Goal: Information Seeking & Learning: Understand process/instructions

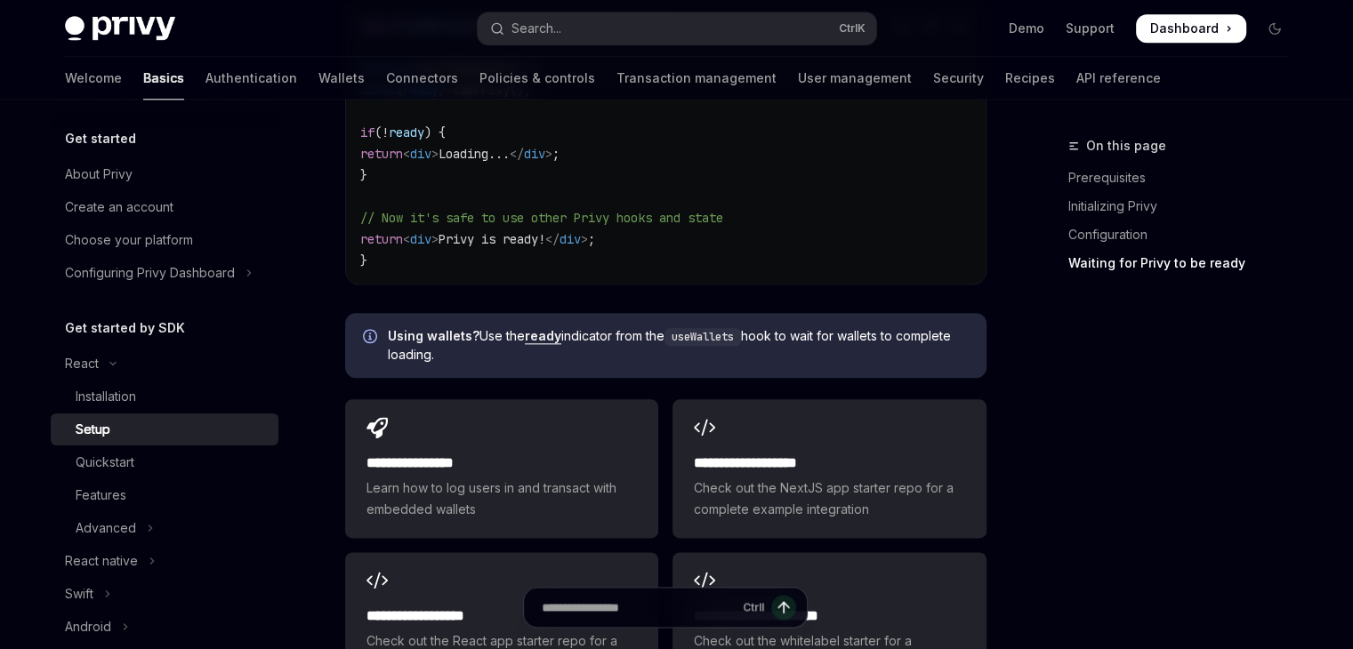
scroll to position [2248, 0]
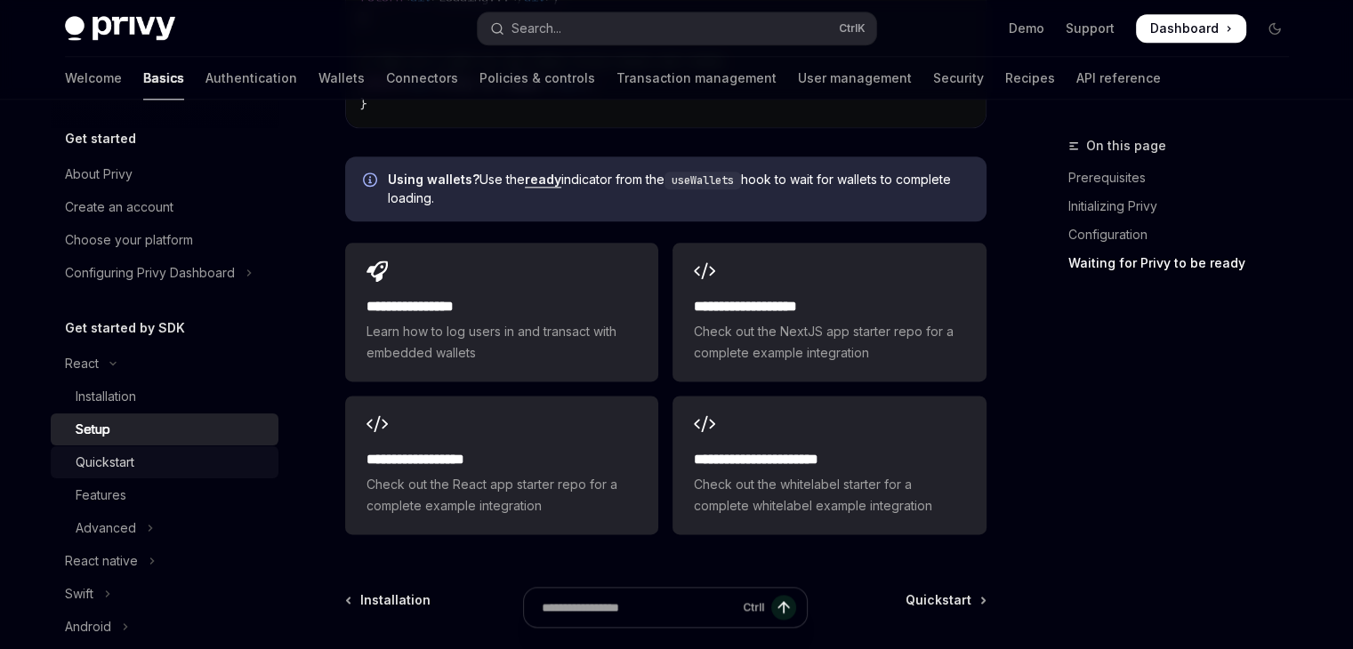
click at [127, 468] on div "Quickstart" at bounding box center [105, 462] width 59 height 21
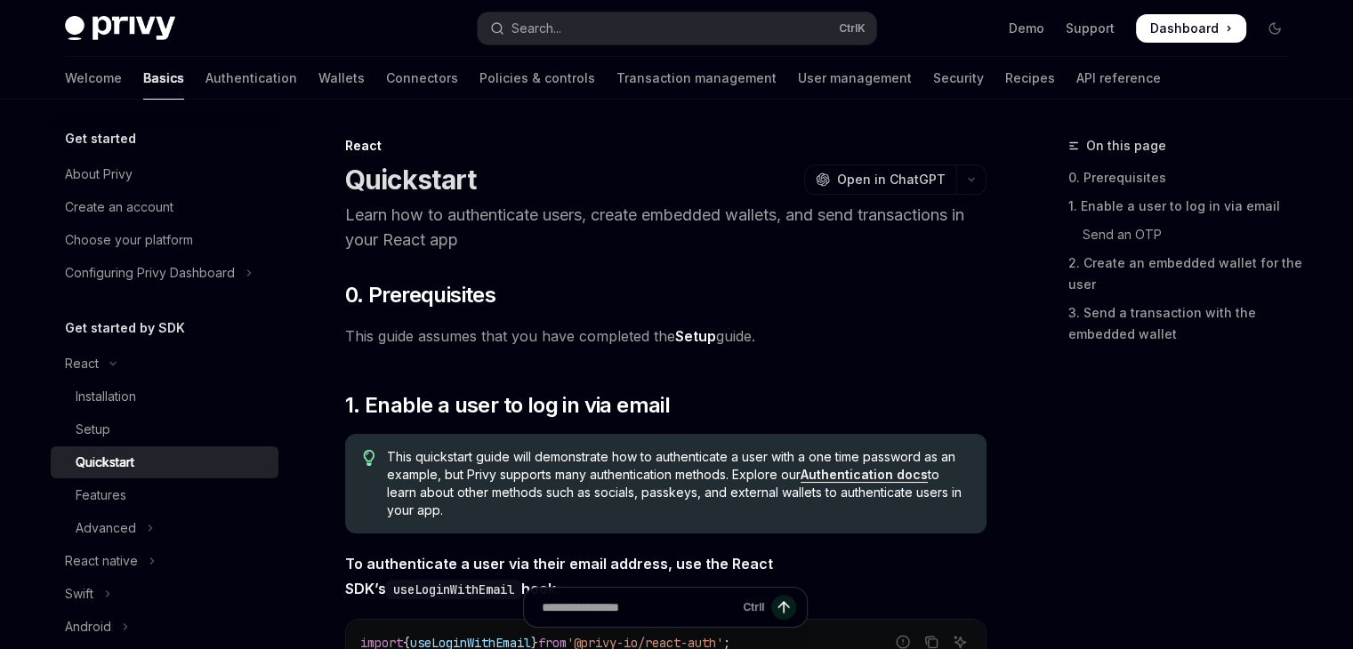
type textarea "*"
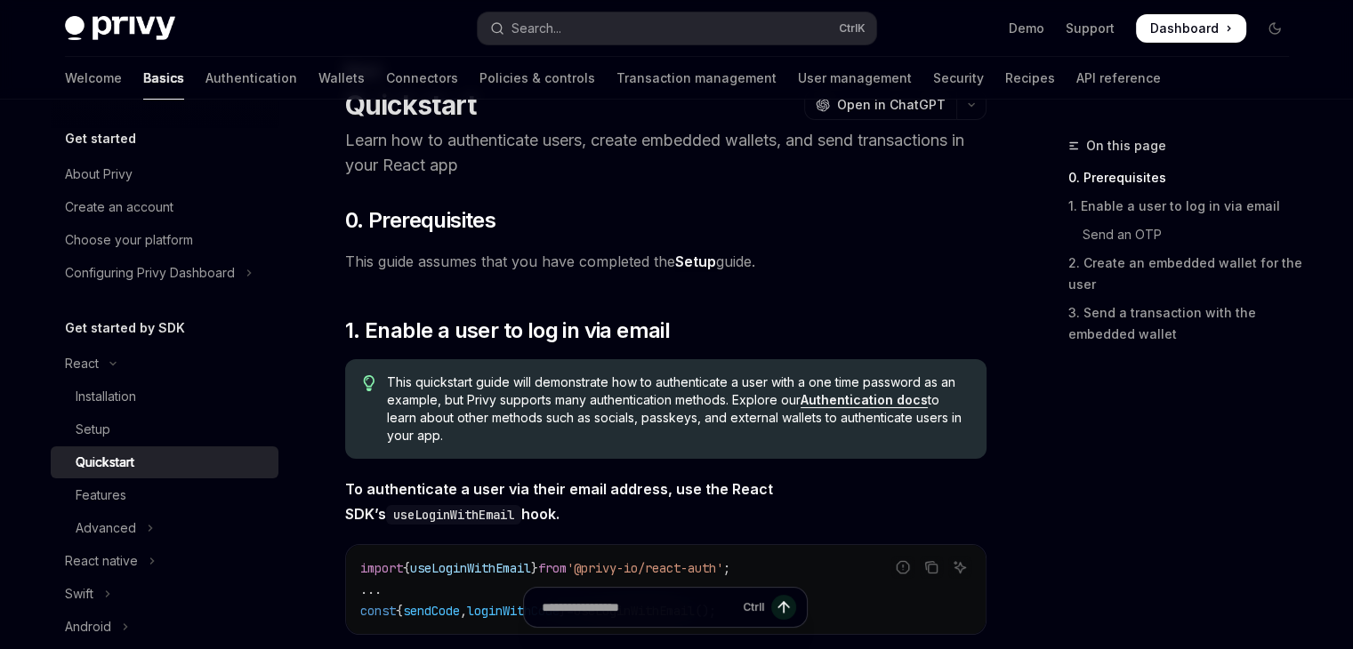
scroll to position [68, 0]
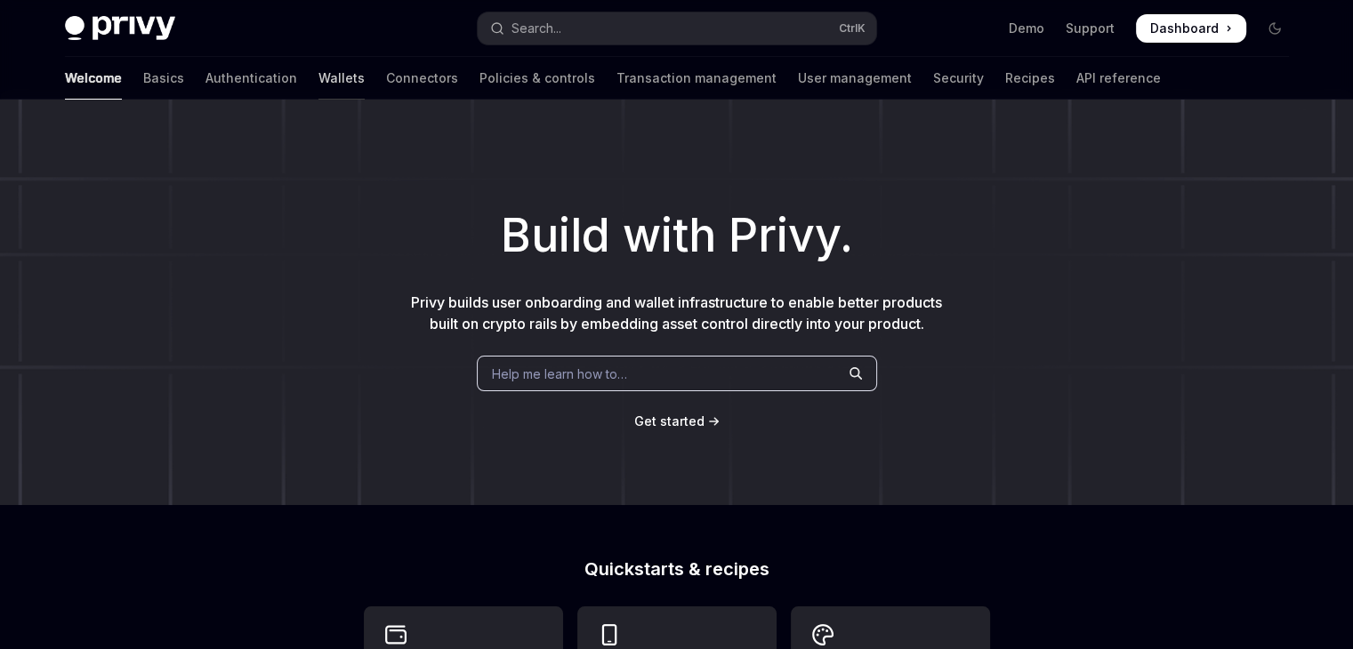
click at [318, 80] on link "Wallets" at bounding box center [341, 78] width 46 height 43
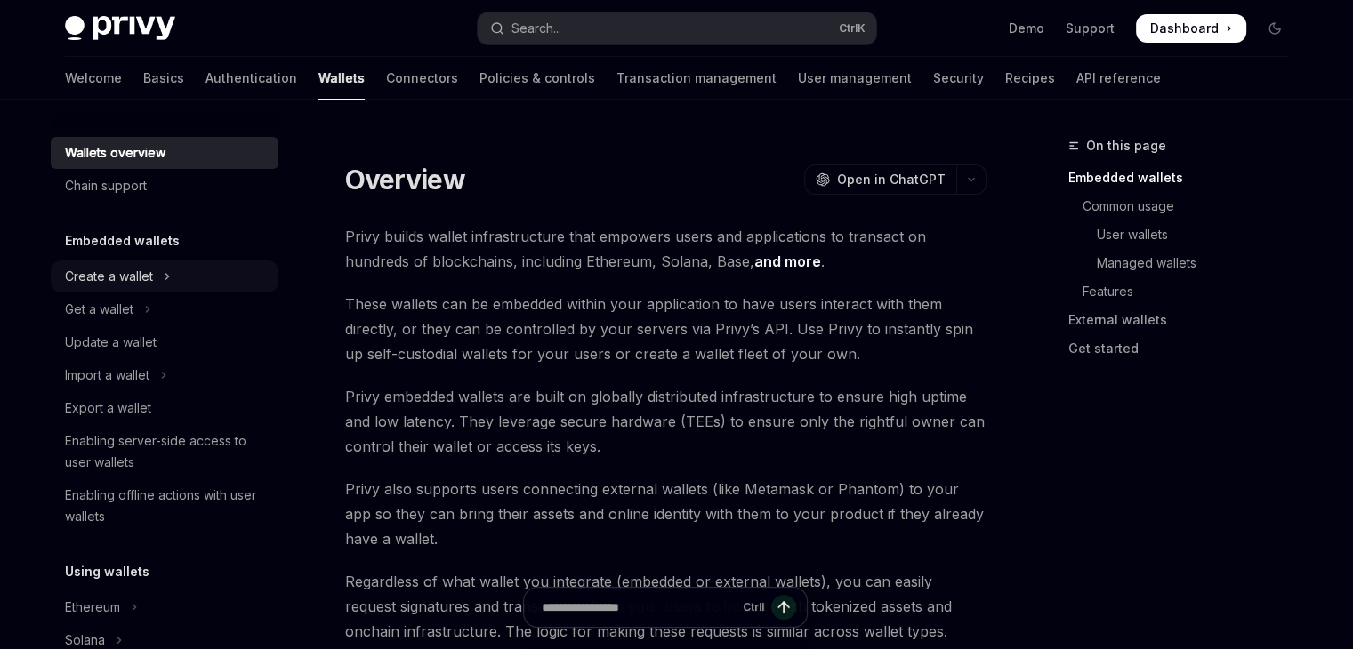
click at [105, 270] on div "Create a wallet" at bounding box center [109, 276] width 88 height 21
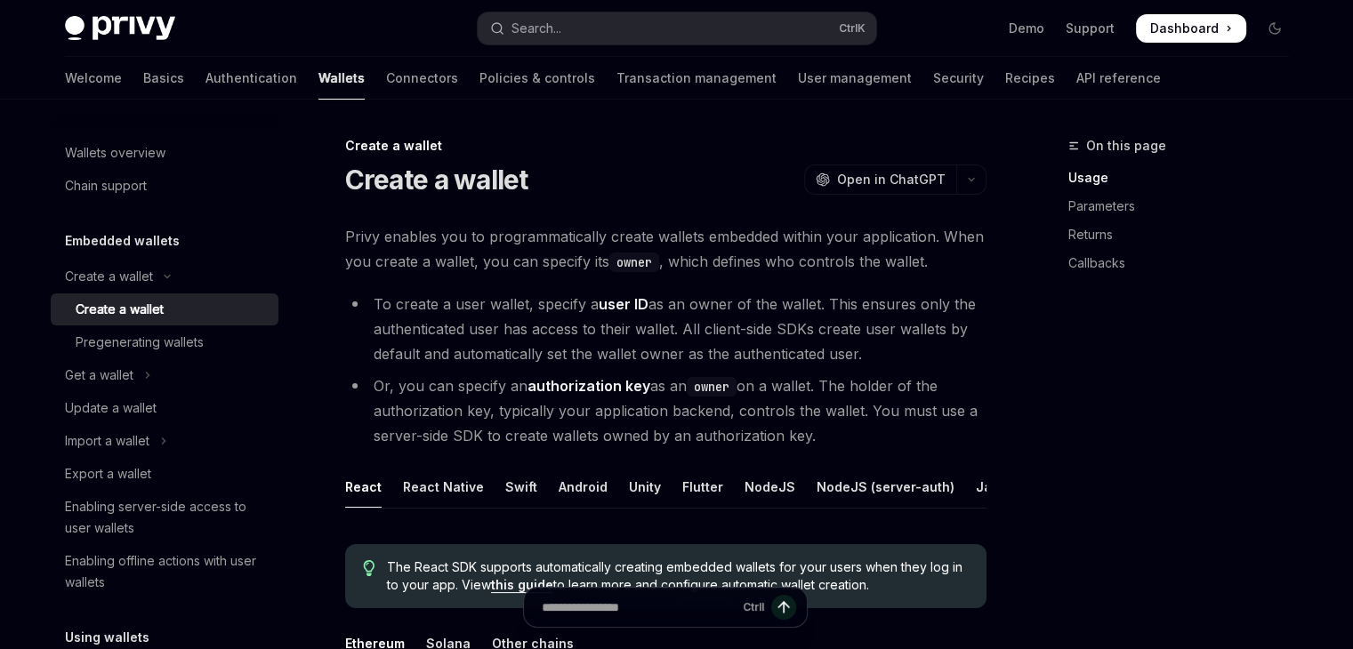
click at [132, 303] on div "Create a wallet" at bounding box center [120, 309] width 88 height 21
type textarea "*"
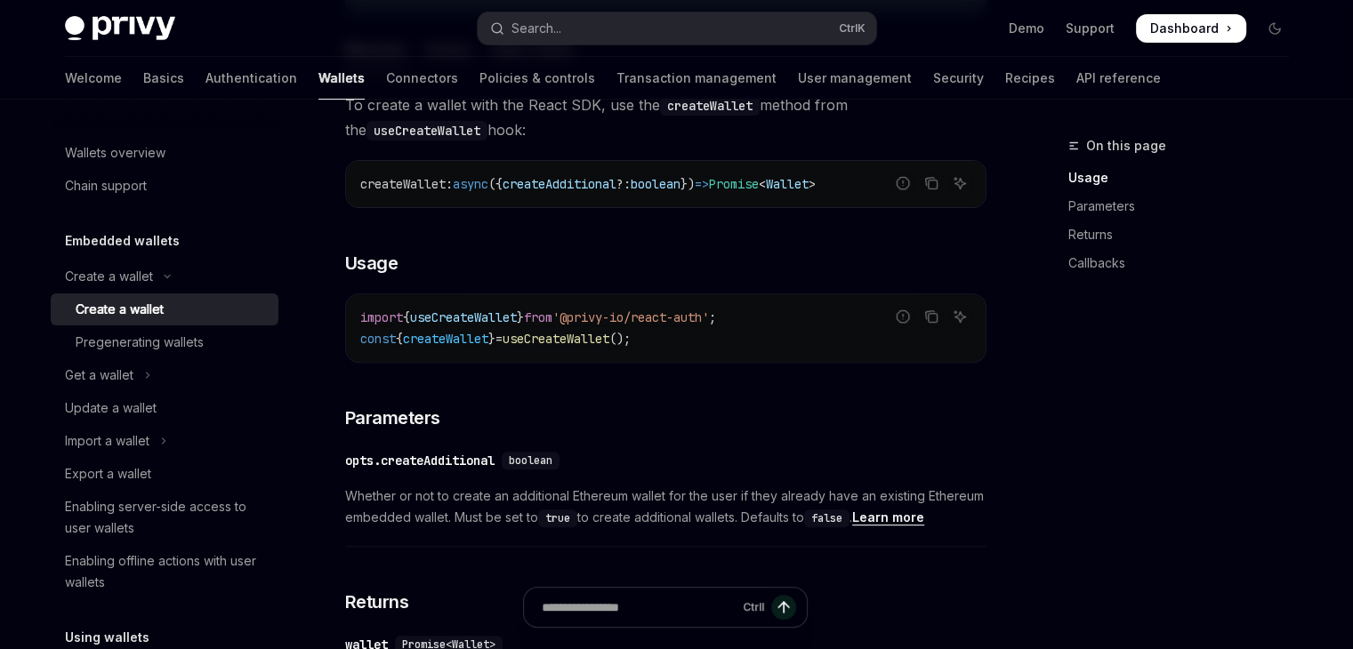
scroll to position [558, 0]
